Goal: Task Accomplishment & Management: Manage account settings

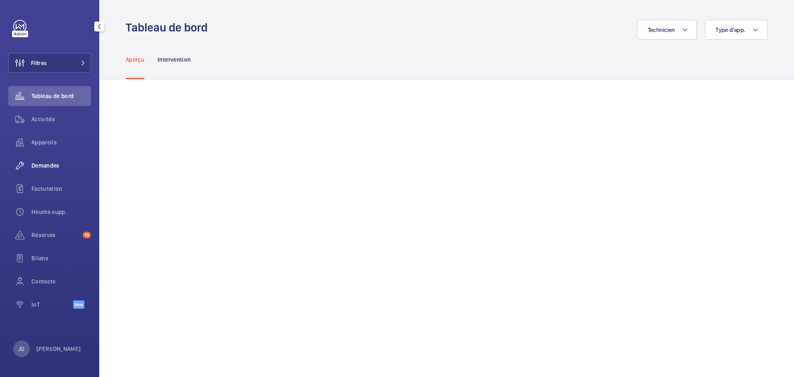
click at [43, 165] on span "Demandes" at bounding box center [61, 165] width 60 height 8
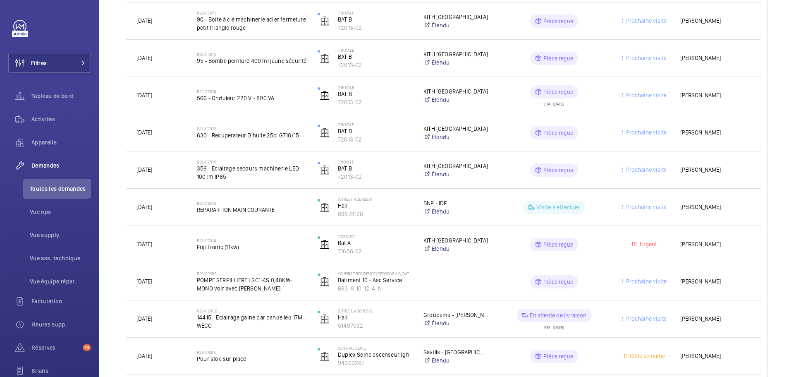
scroll to position [942, 0]
